Goal: Information Seeking & Learning: Learn about a topic

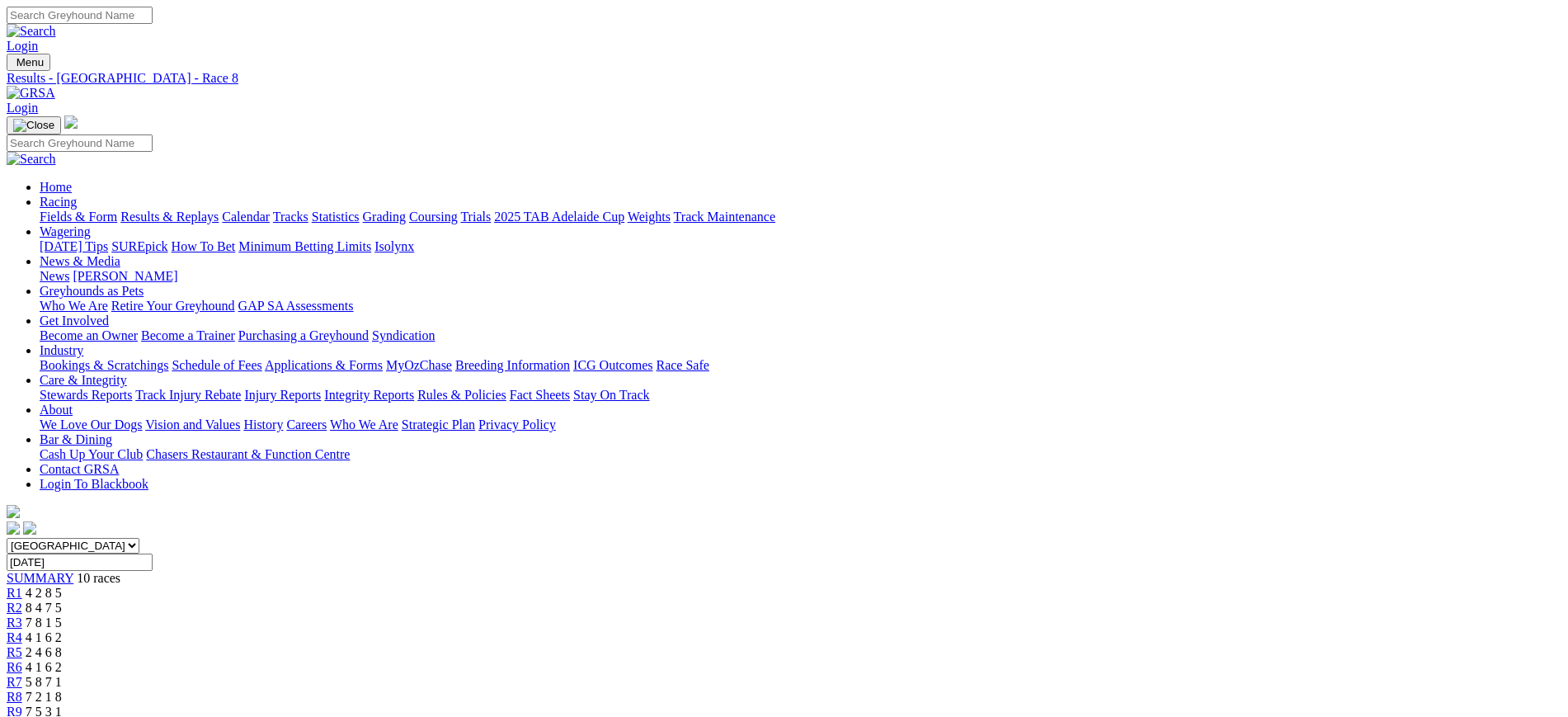
click at [55, 85] on img at bounding box center [31, 93] width 49 height 15
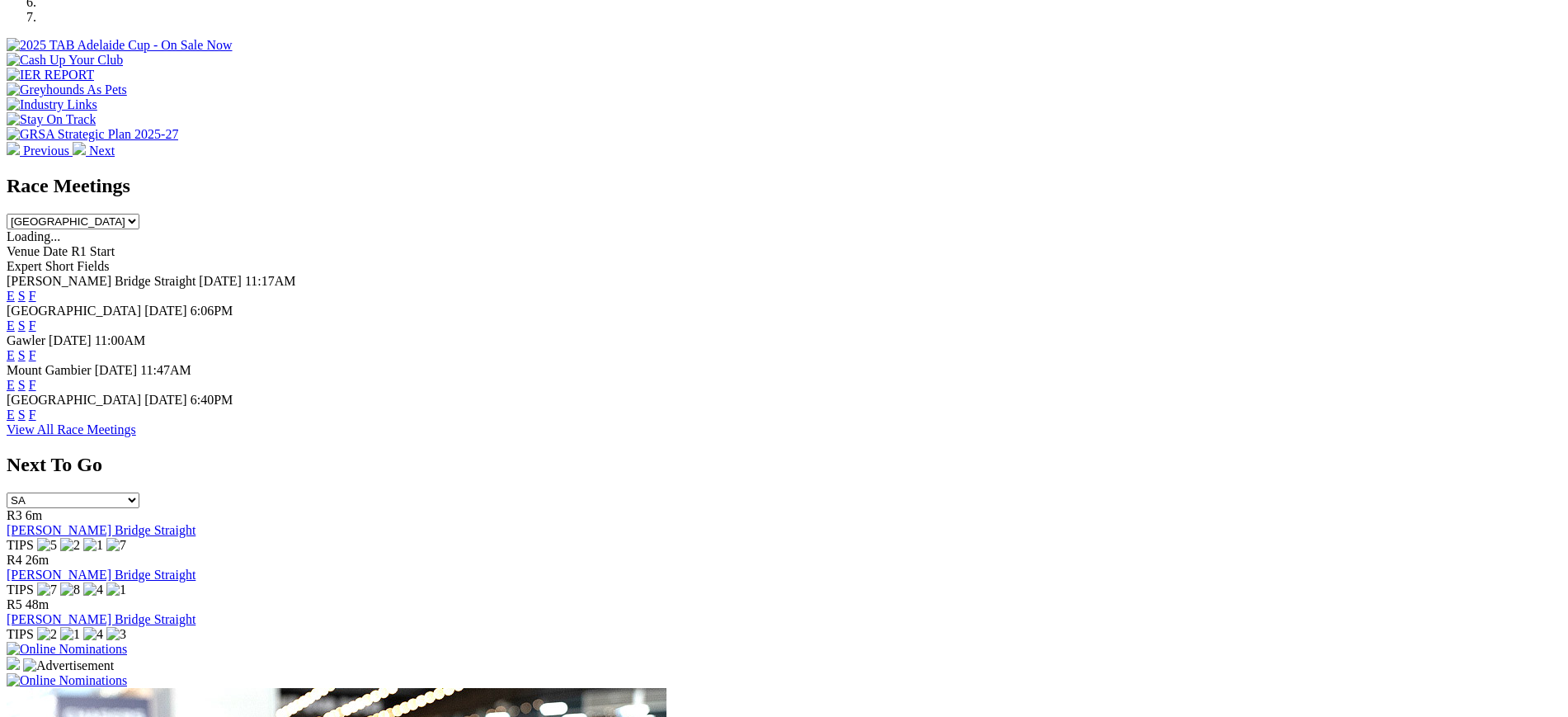
scroll to position [596, 0]
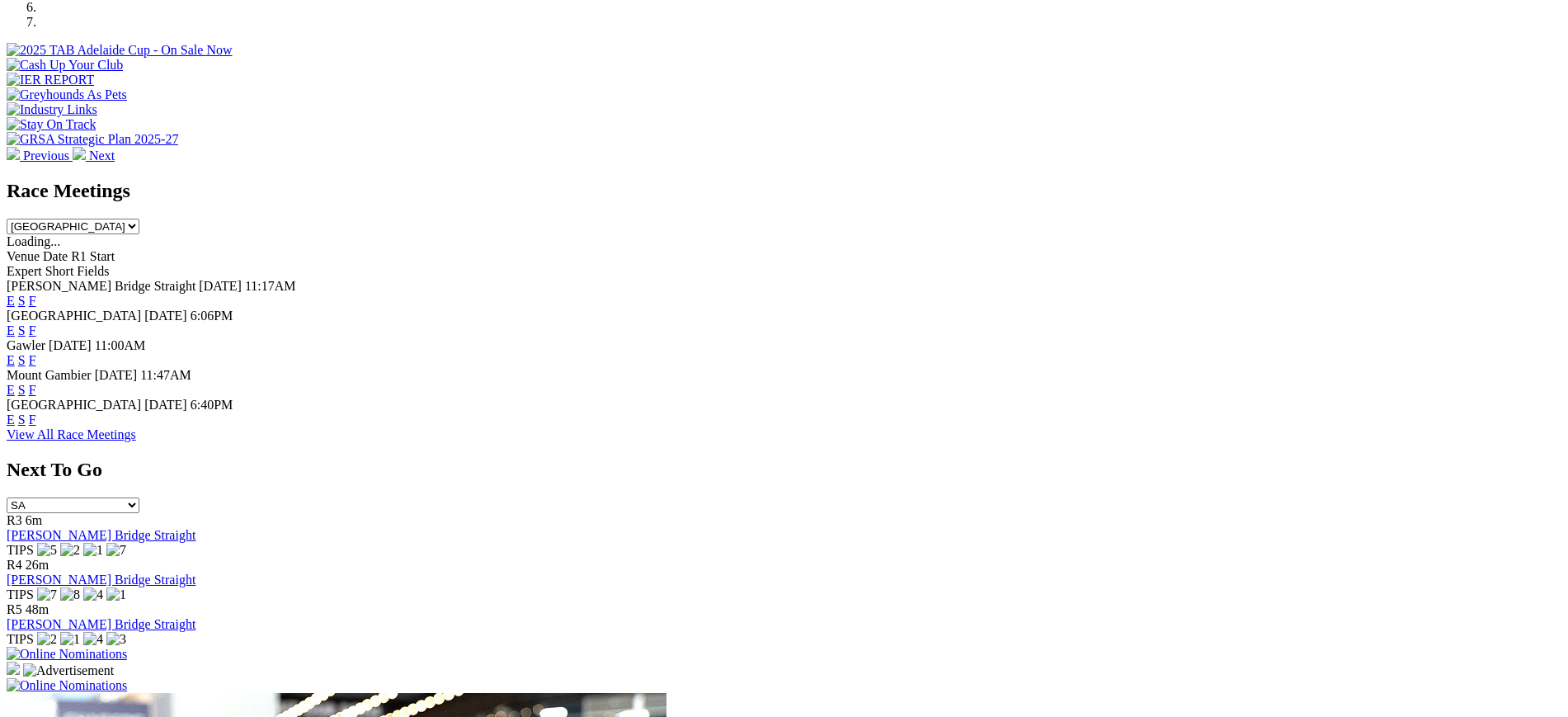
click at [36, 413] on link "F" at bounding box center [32, 420] width 7 height 14
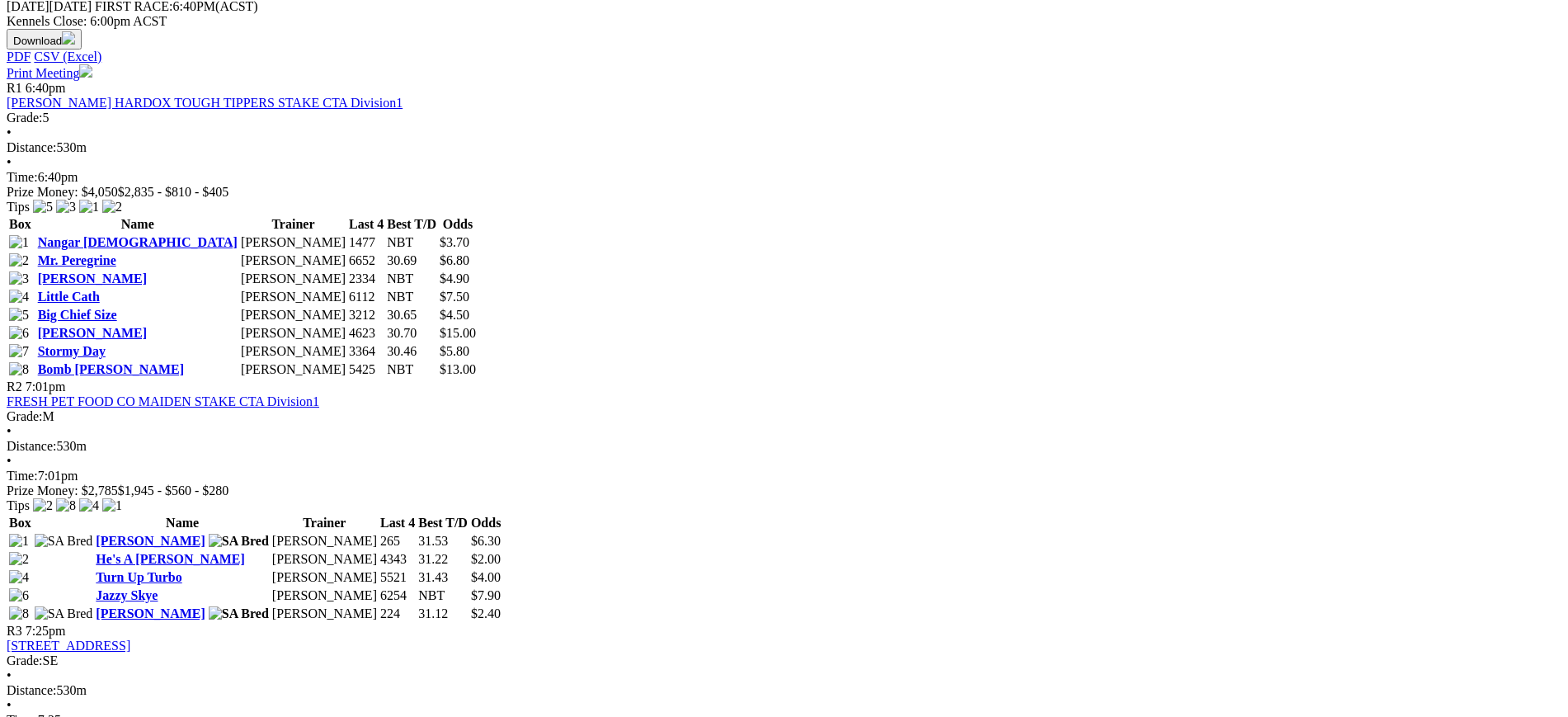
scroll to position [791, 0]
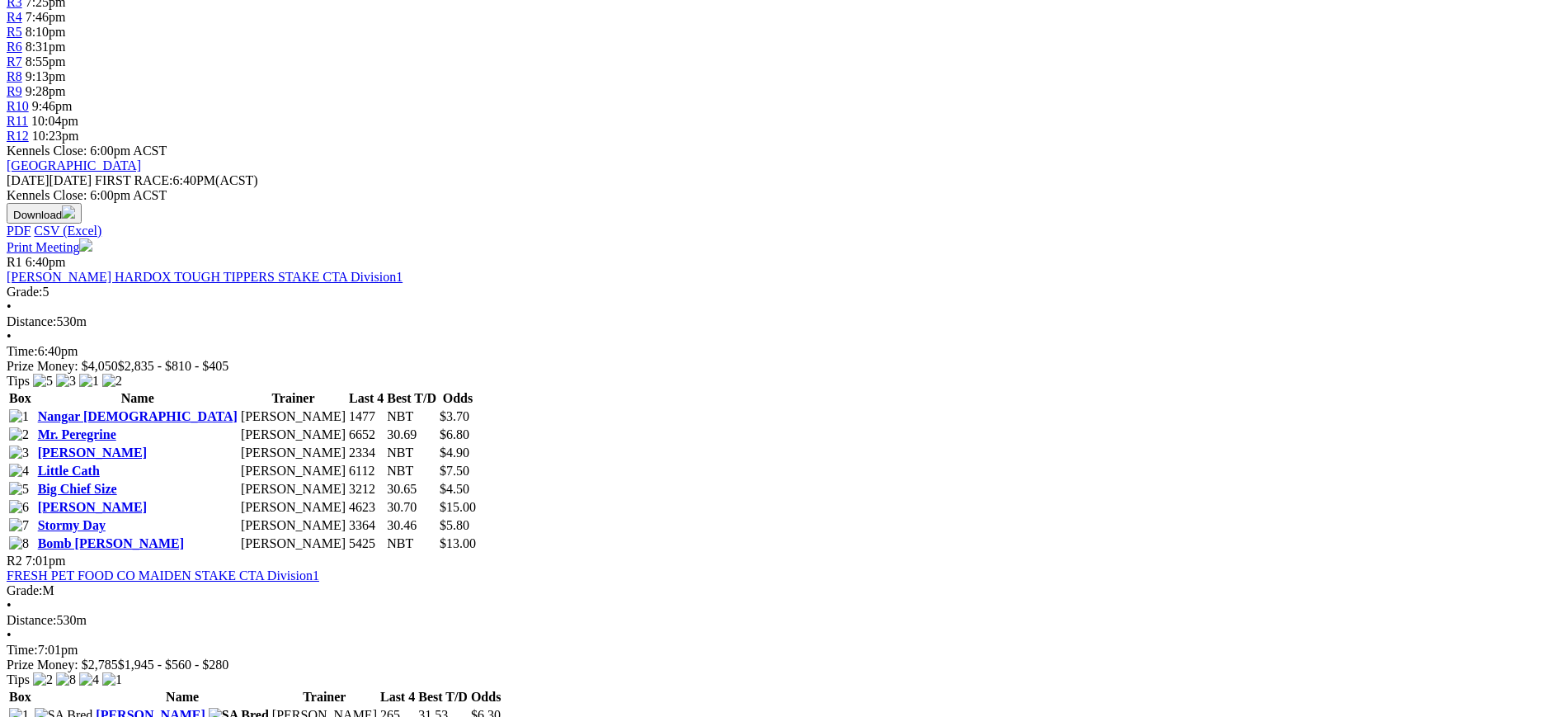
scroll to position [748, 0]
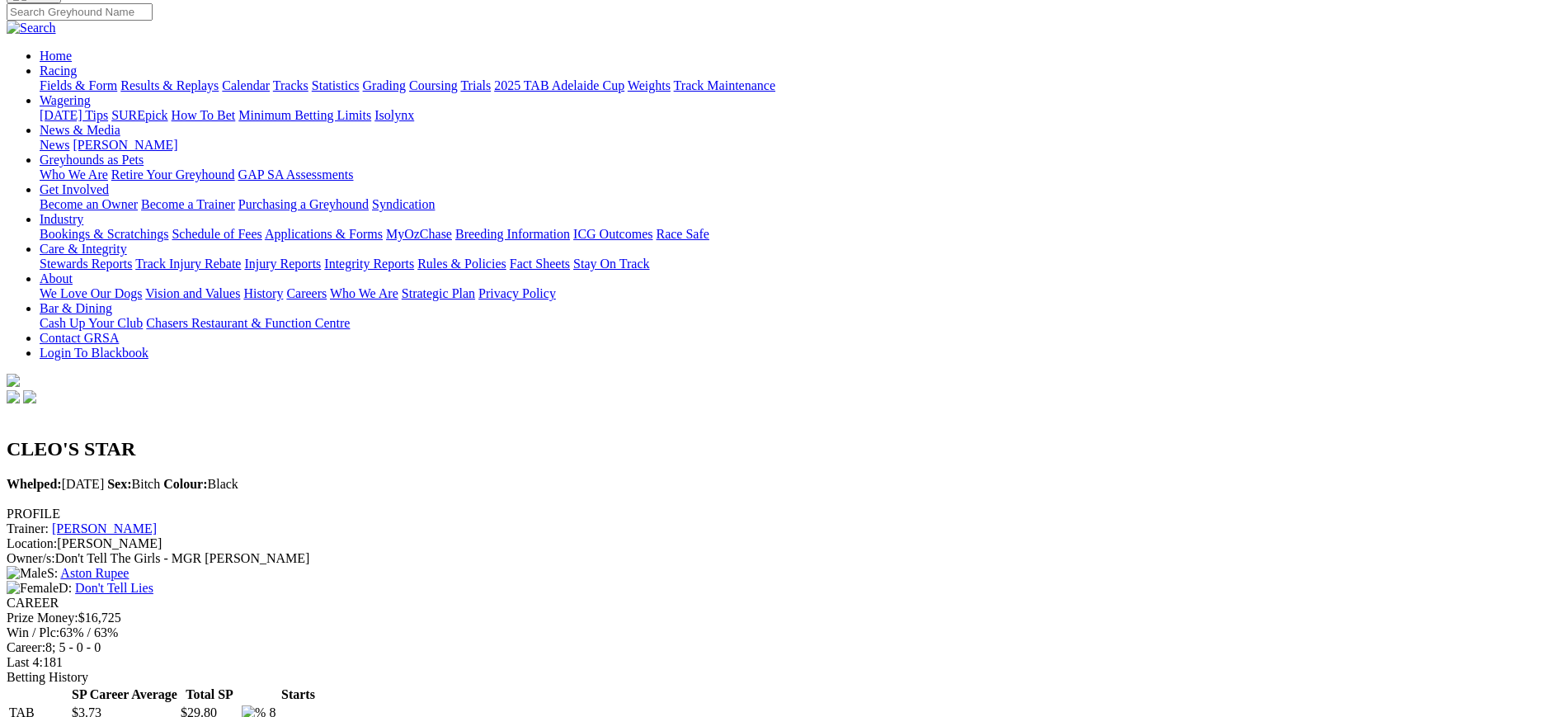
scroll to position [124, 0]
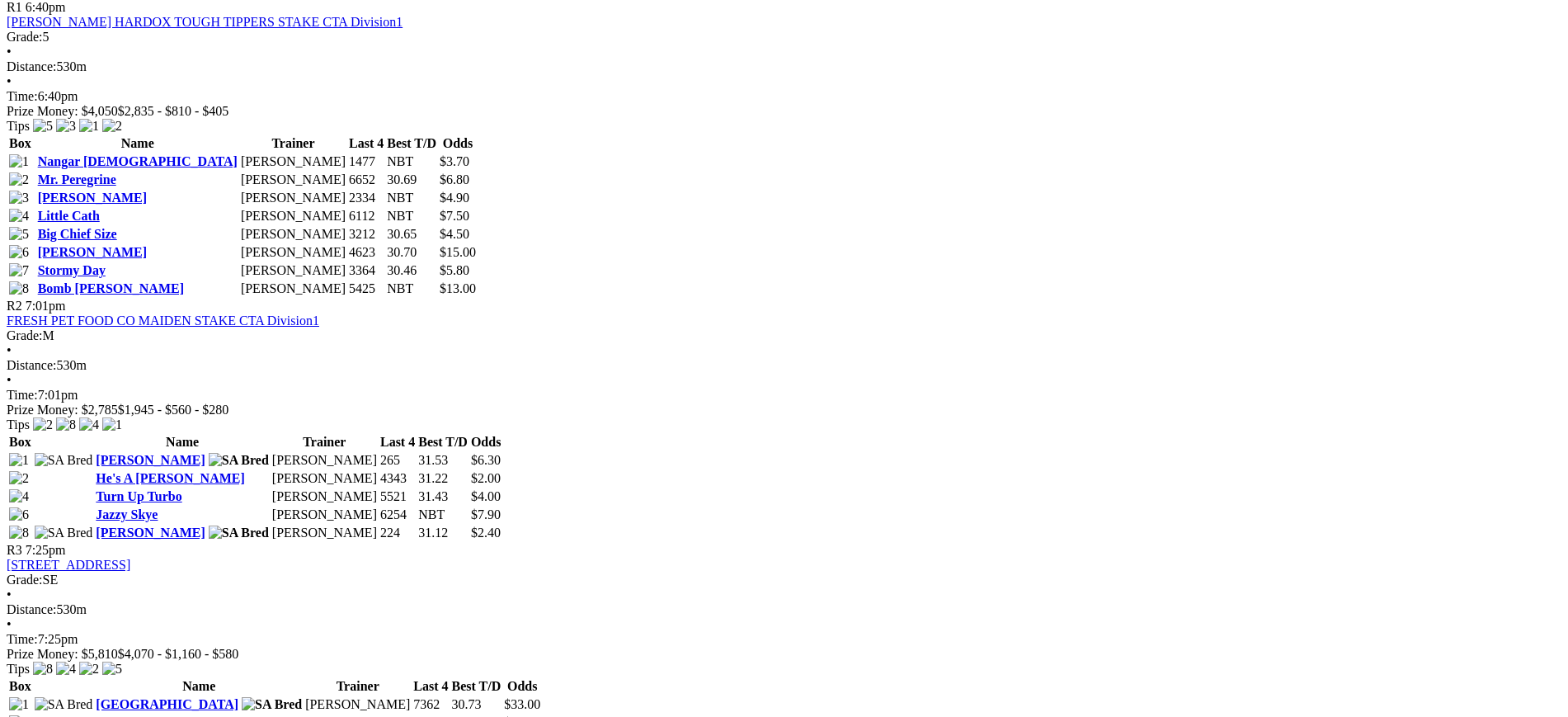
scroll to position [880, 0]
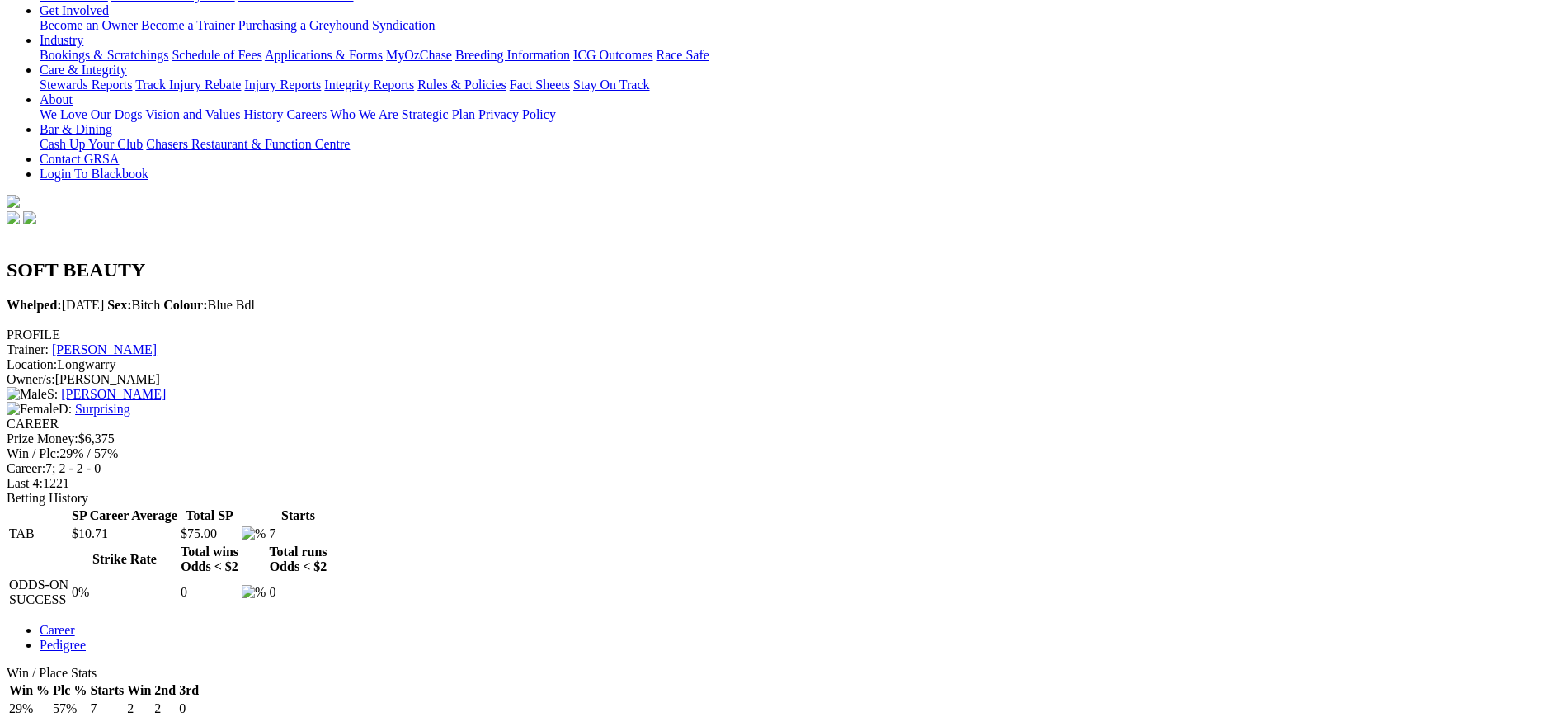
scroll to position [321, 0]
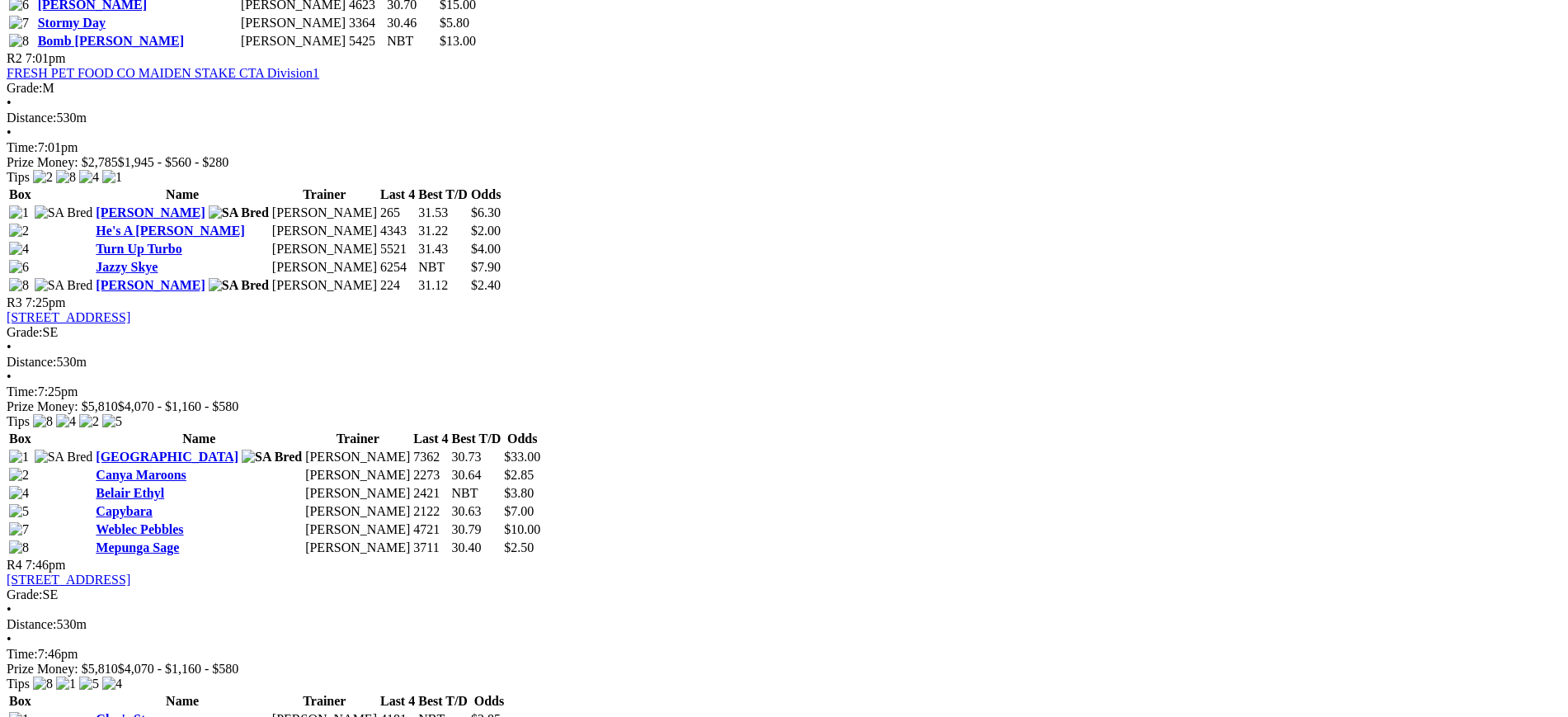
scroll to position [1127, 0]
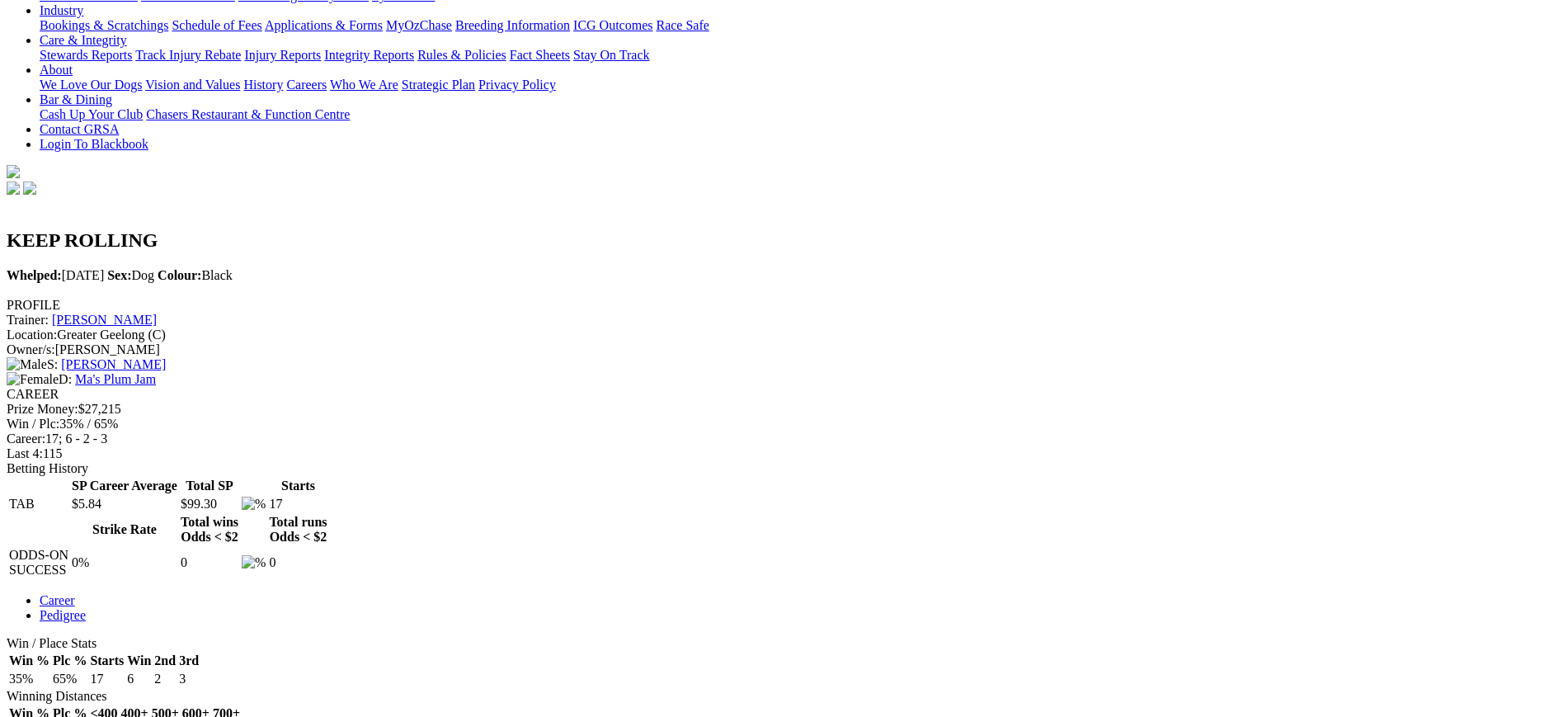
scroll to position [426, 0]
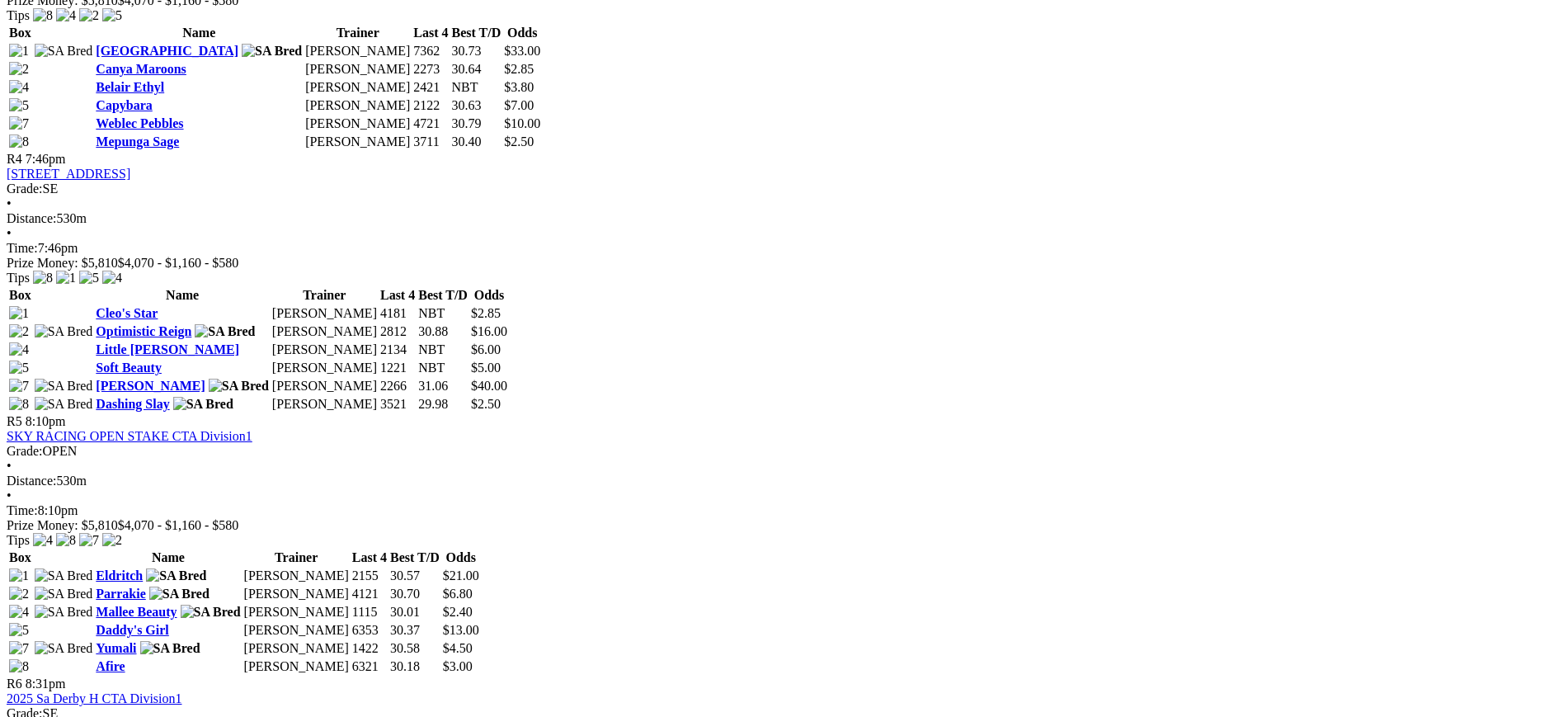
scroll to position [1533, 0]
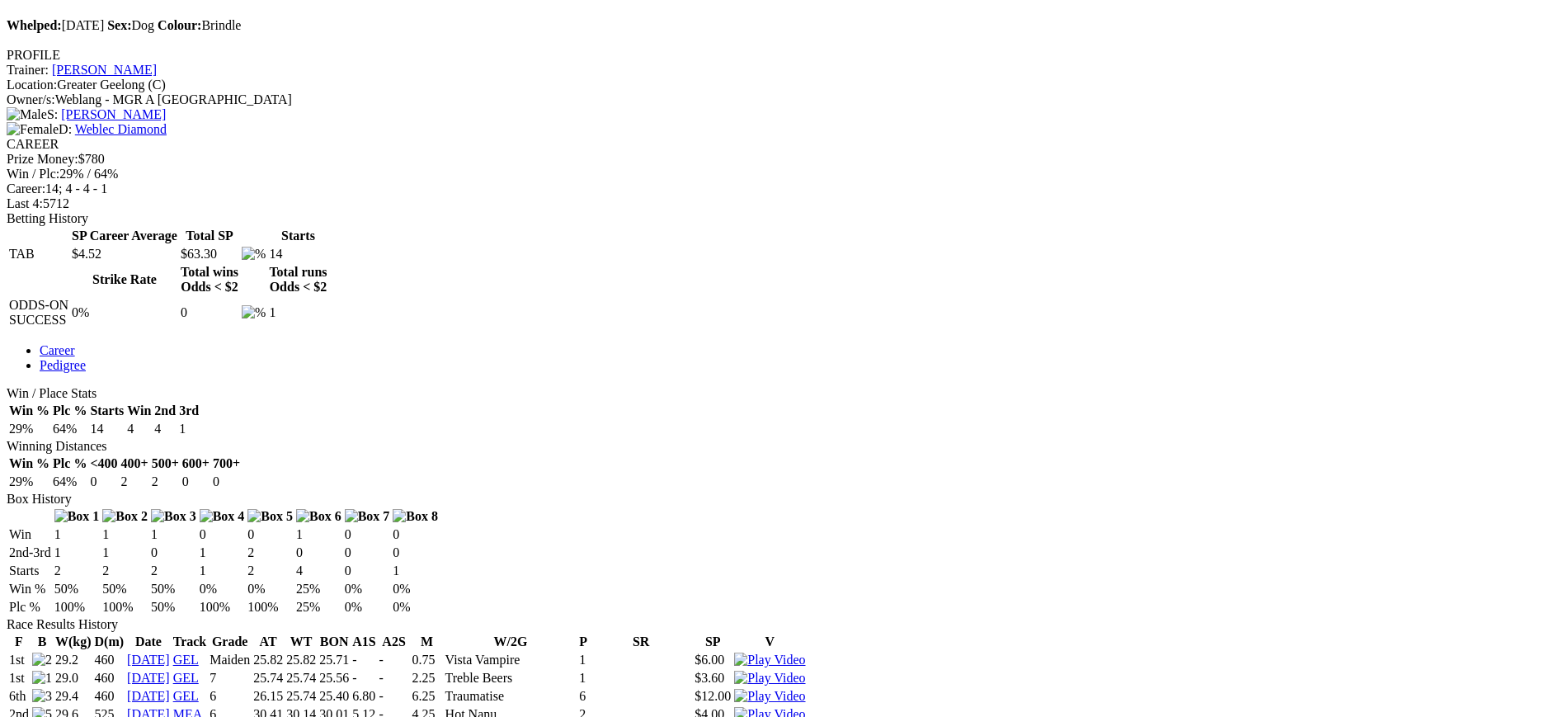
scroll to position [581, 0]
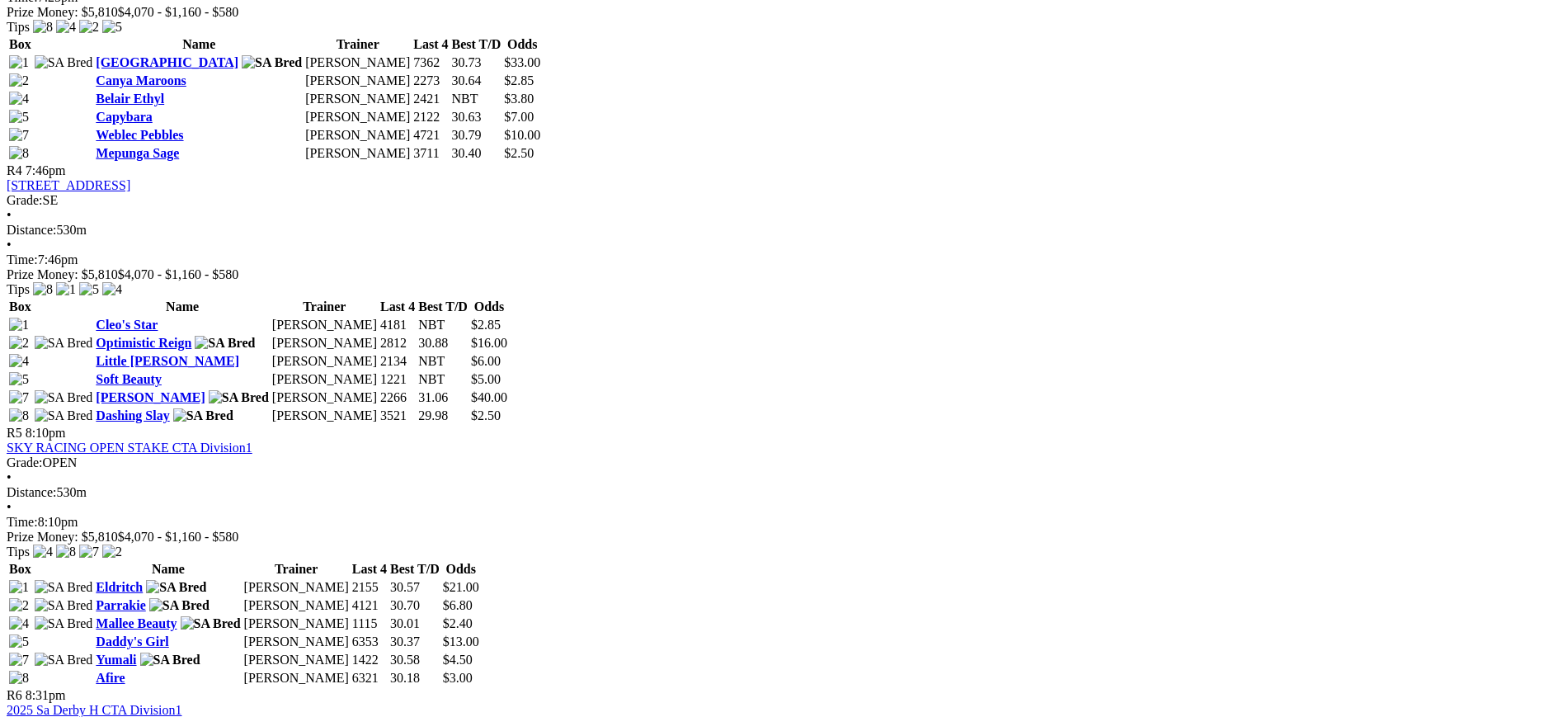
scroll to position [1500, 0]
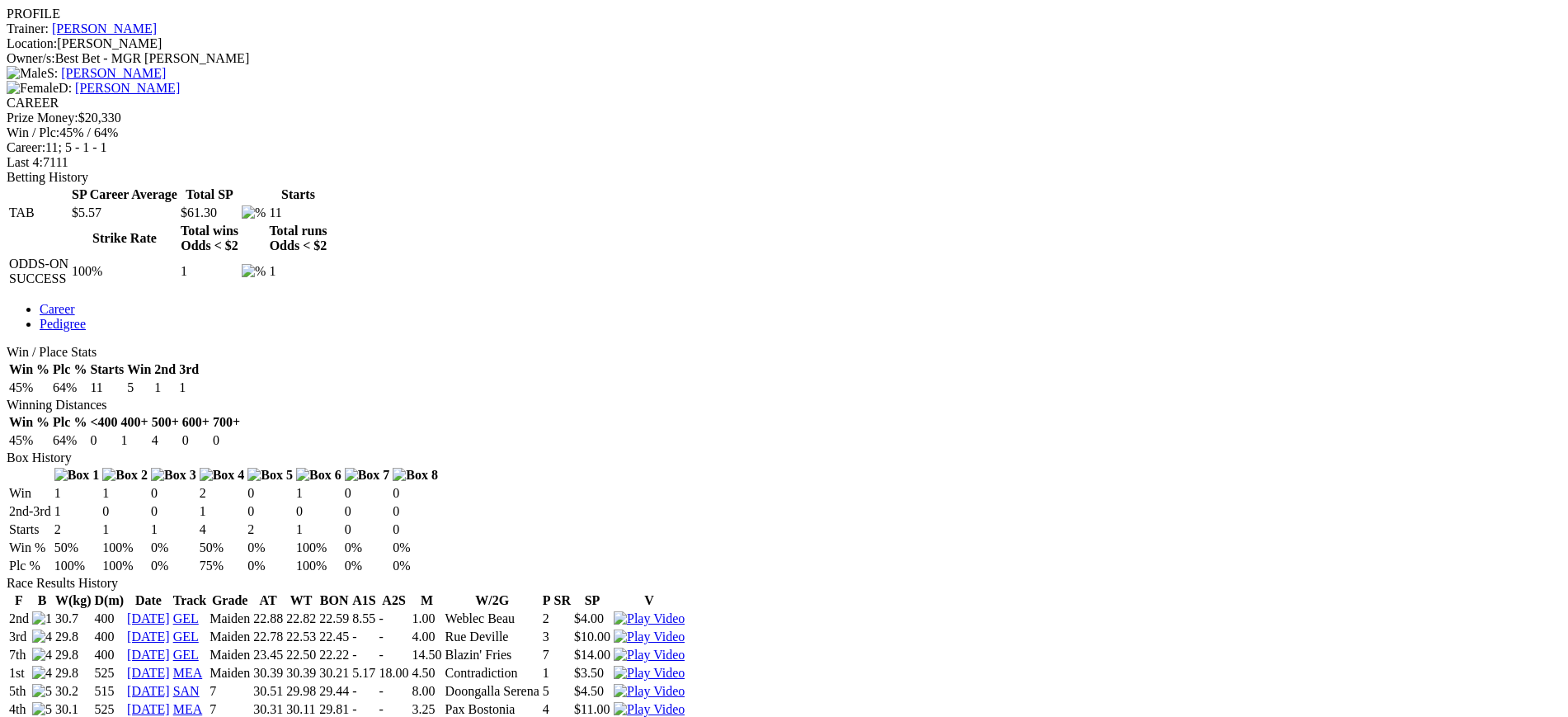
scroll to position [633, 0]
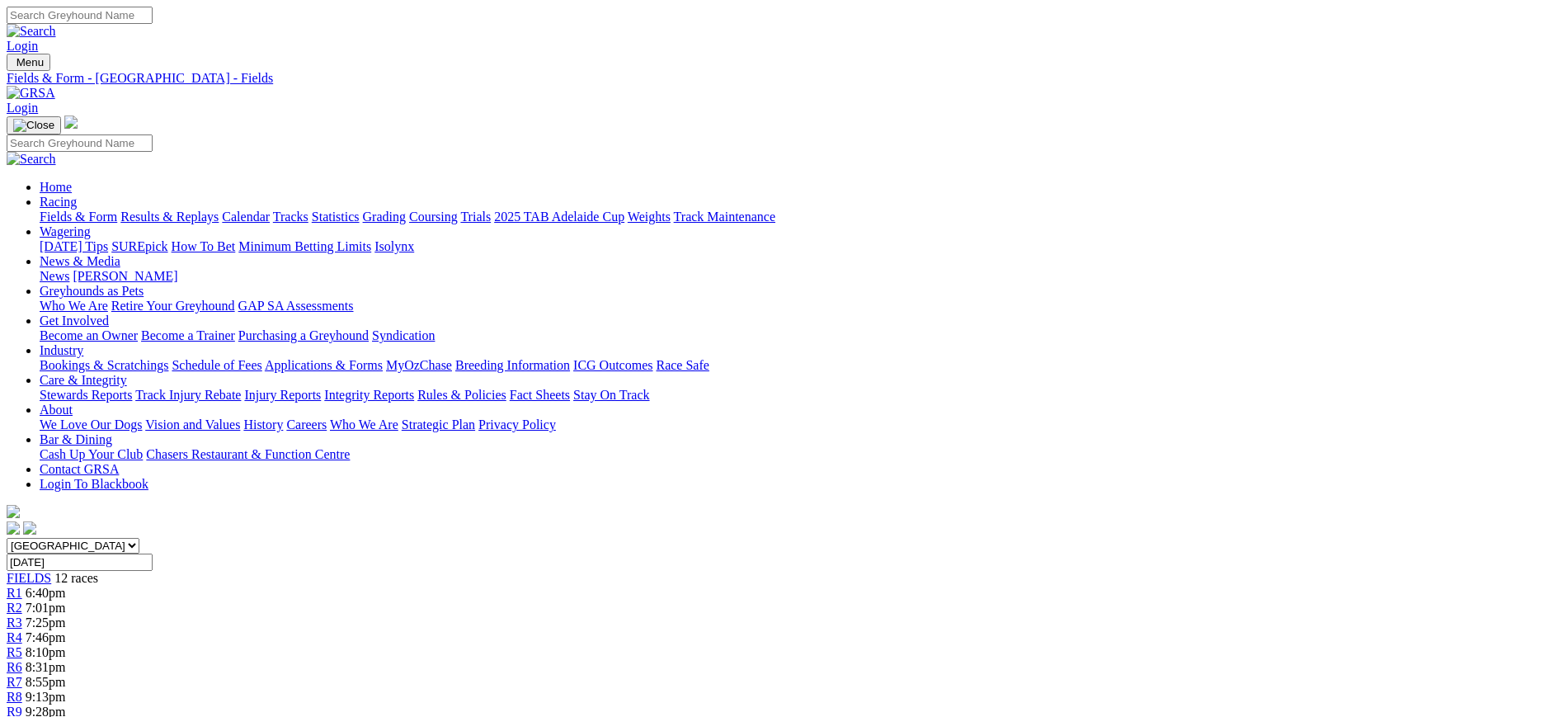
click at [55, 85] on img at bounding box center [31, 93] width 49 height 15
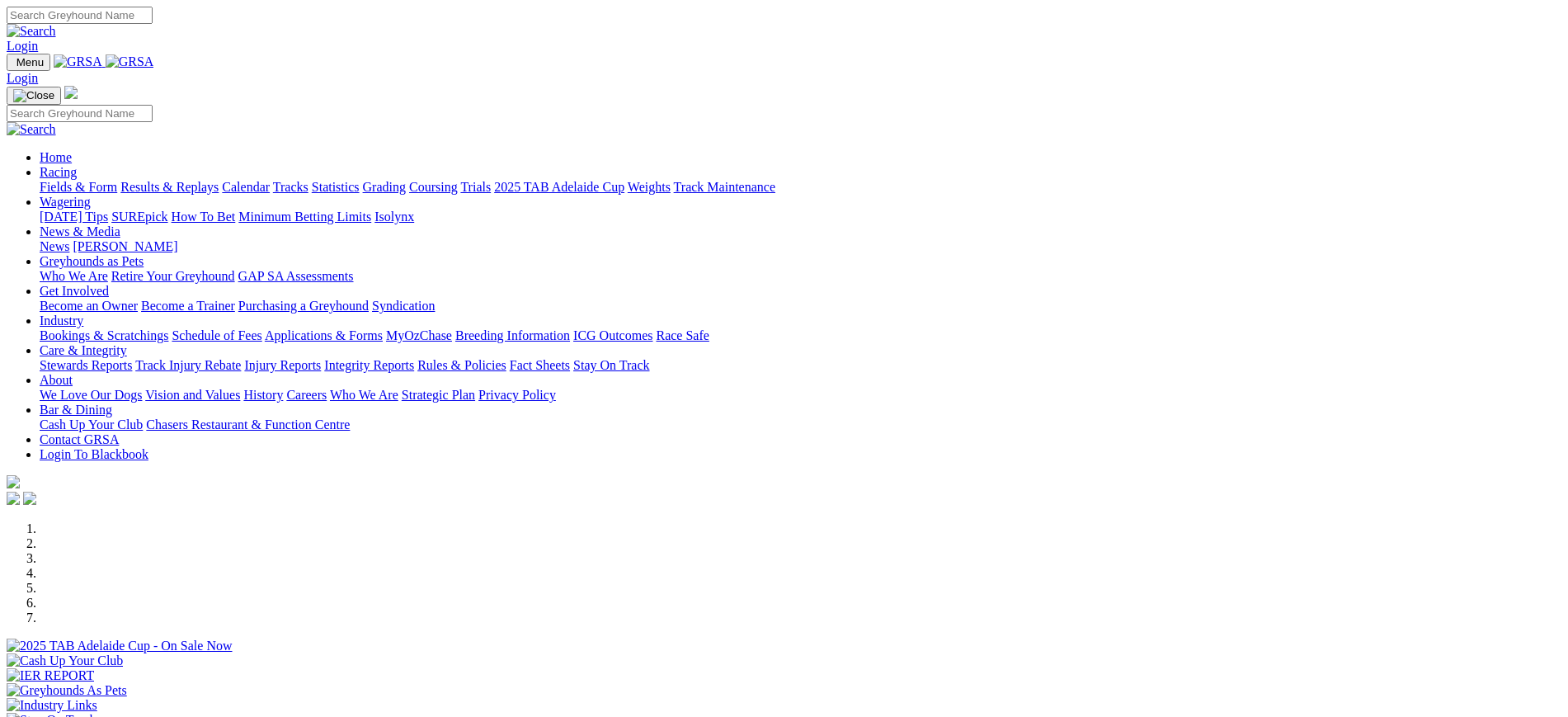
scroll to position [552, 0]
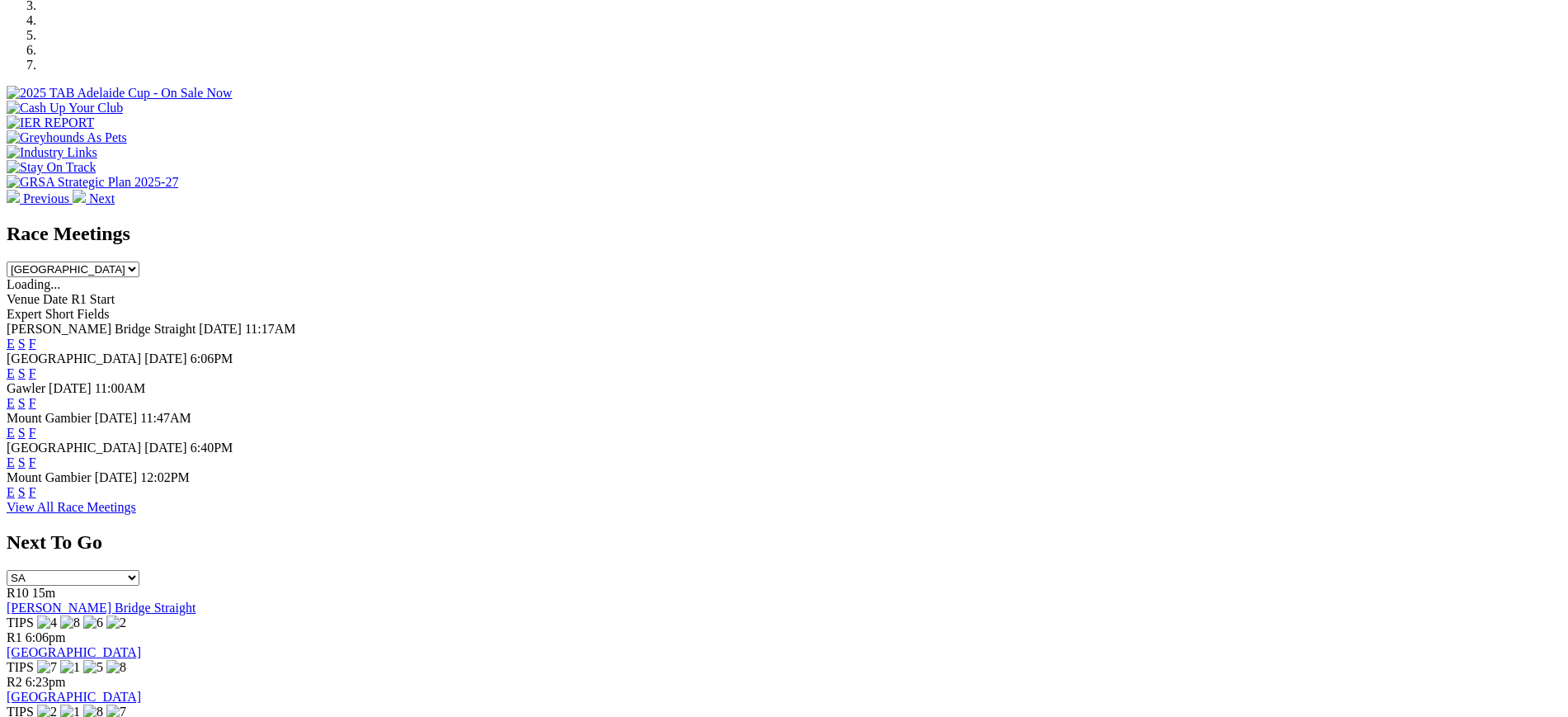
click at [36, 336] on link "F" at bounding box center [32, 344] width 7 height 14
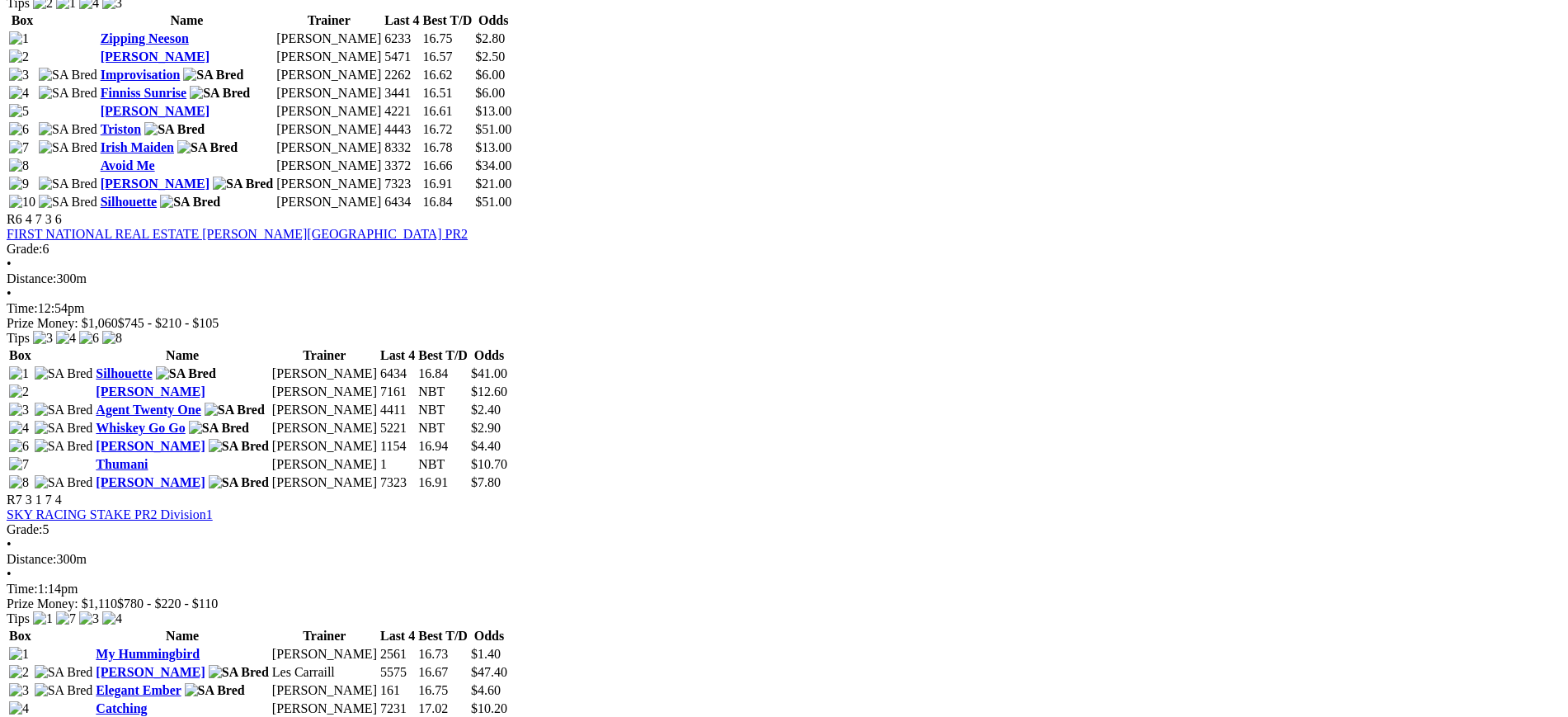
scroll to position [2007, 0]
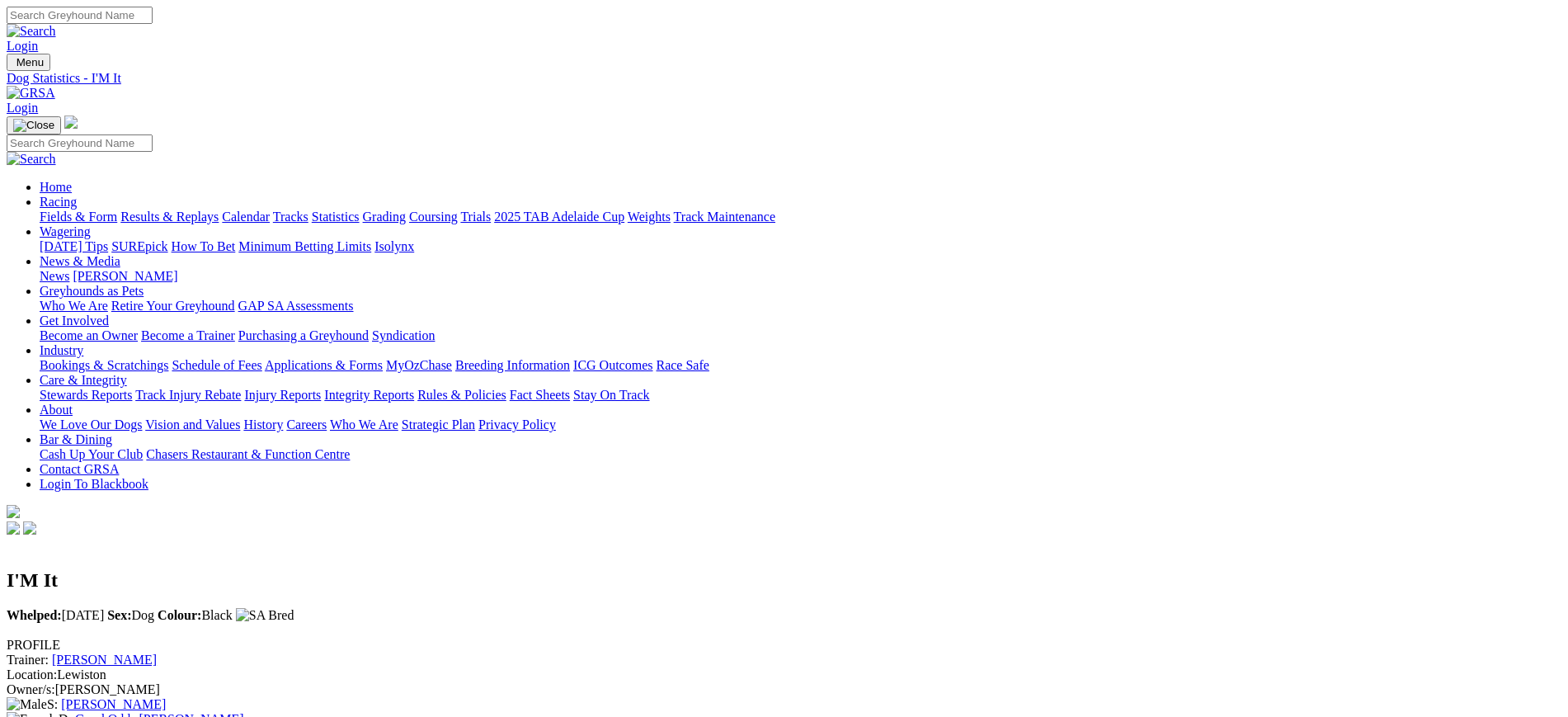
click at [55, 85] on img at bounding box center [31, 93] width 49 height 15
